Goal: Find specific page/section: Find specific page/section

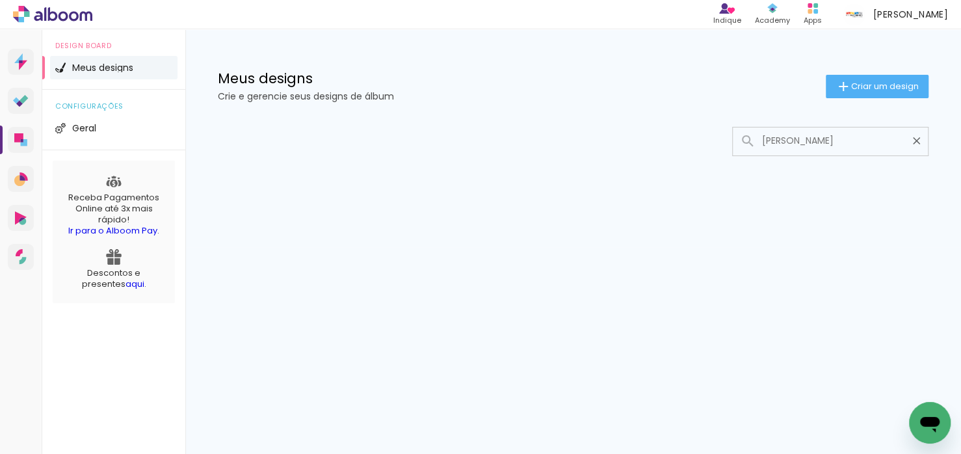
type input "[PERSON_NAME]"
type paper-input "[PERSON_NAME]"
type input "n"
